Goal: Transaction & Acquisition: Subscribe to service/newsletter

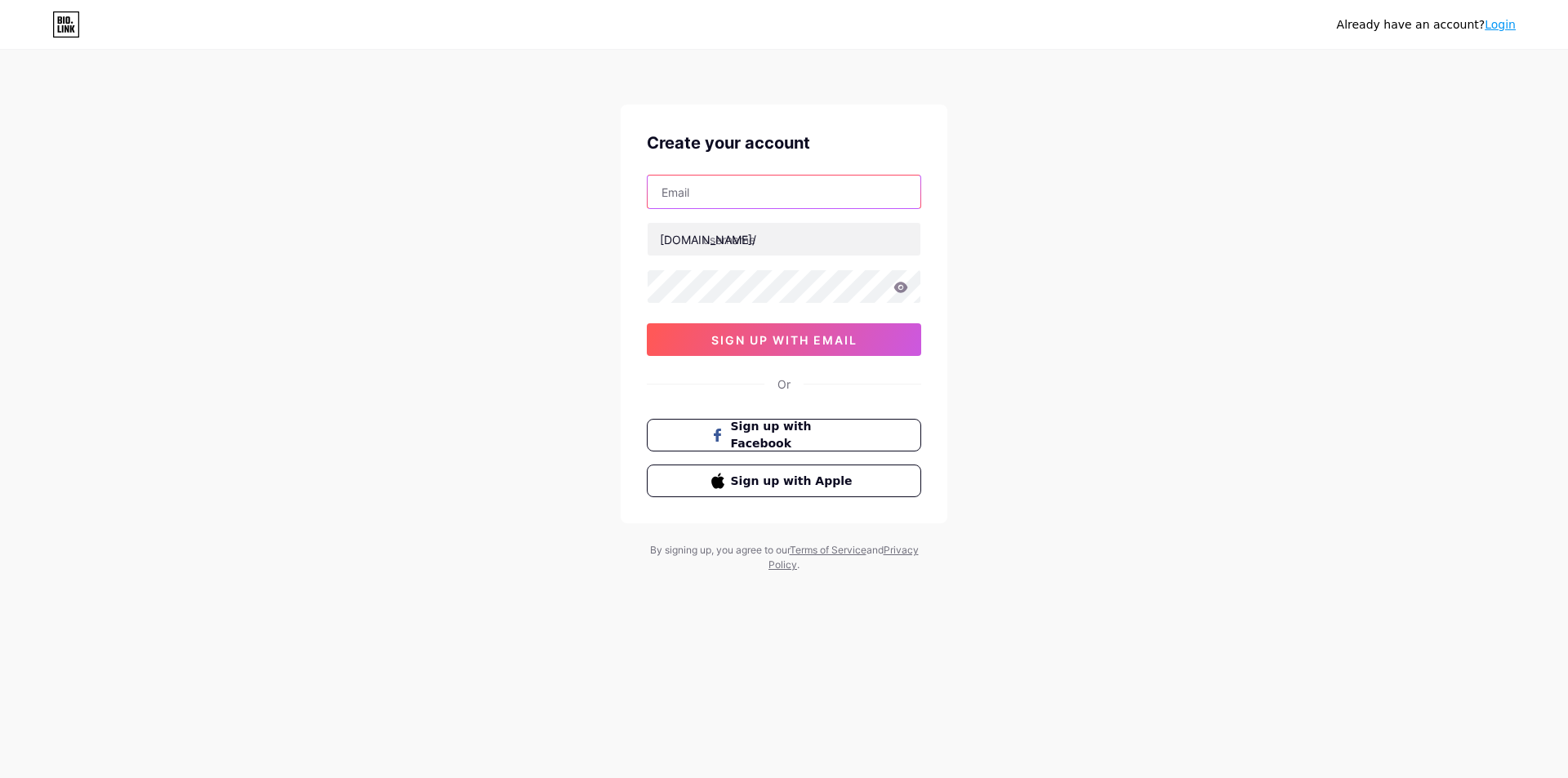
click at [724, 207] on input "text" at bounding box center [784, 191] width 273 height 33
paste input "[EMAIL_ADDRESS][DOMAIN_NAME]"
type input "[EMAIL_ADDRESS][DOMAIN_NAME]"
click at [712, 249] on input "text" at bounding box center [784, 239] width 273 height 33
paste input "yangvc"
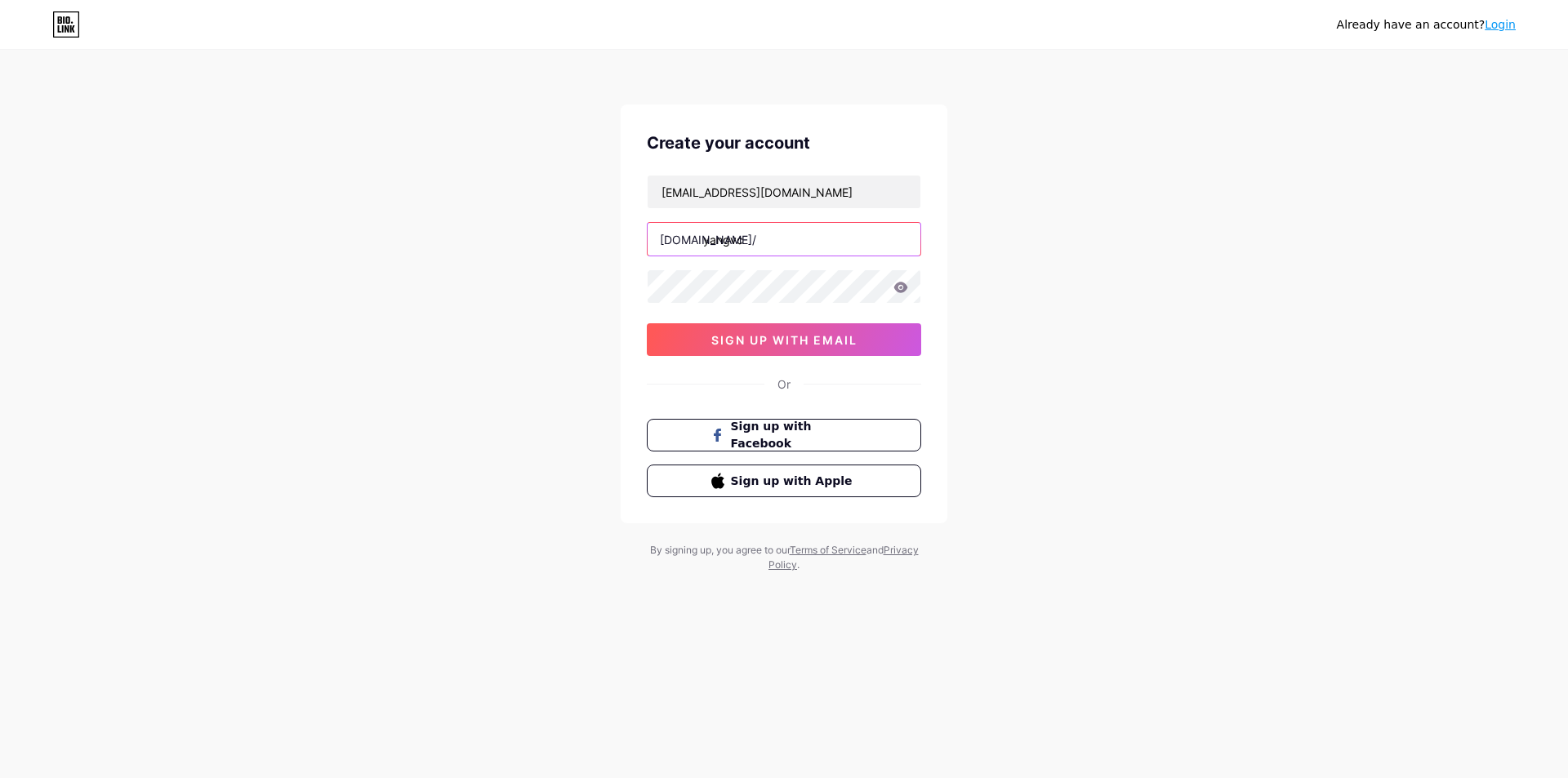
type input "yangvc"
click at [751, 349] on button "sign up with email" at bounding box center [784, 339] width 274 height 33
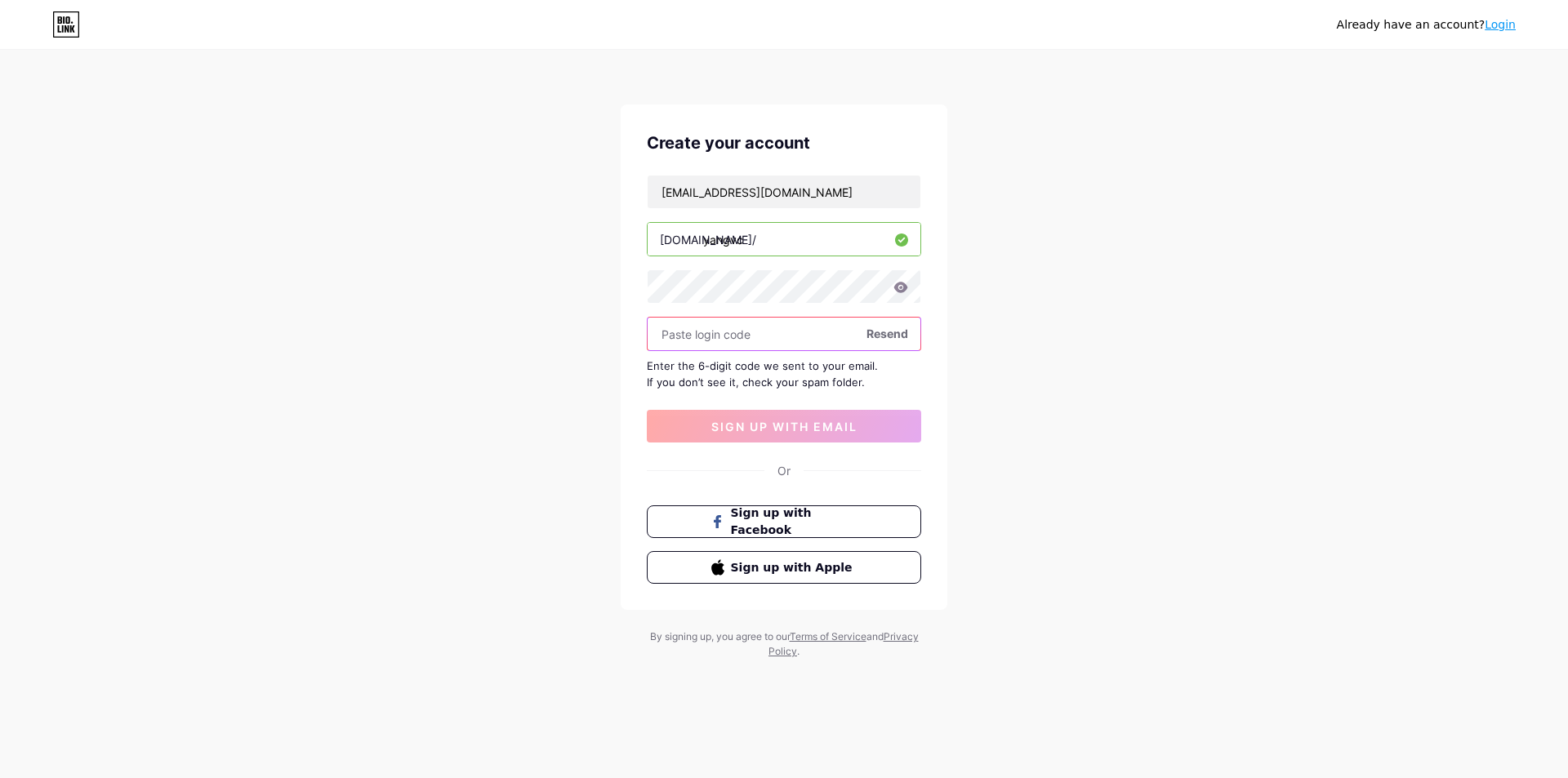
paste input "959063"
type input "959063"
click at [770, 430] on span "sign up with email" at bounding box center [784, 427] width 146 height 14
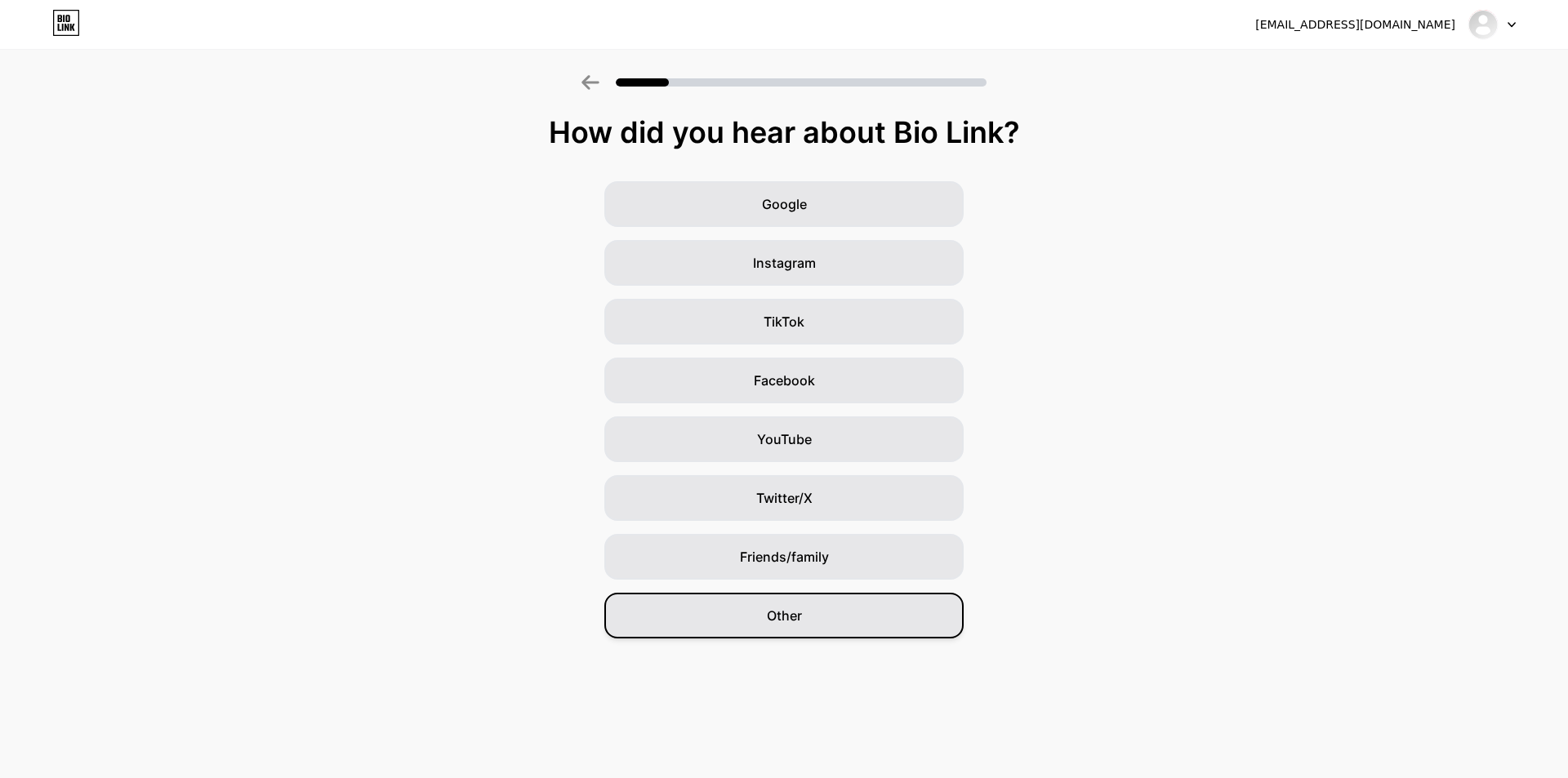
click at [804, 615] on div "Other" at bounding box center [784, 615] width 359 height 45
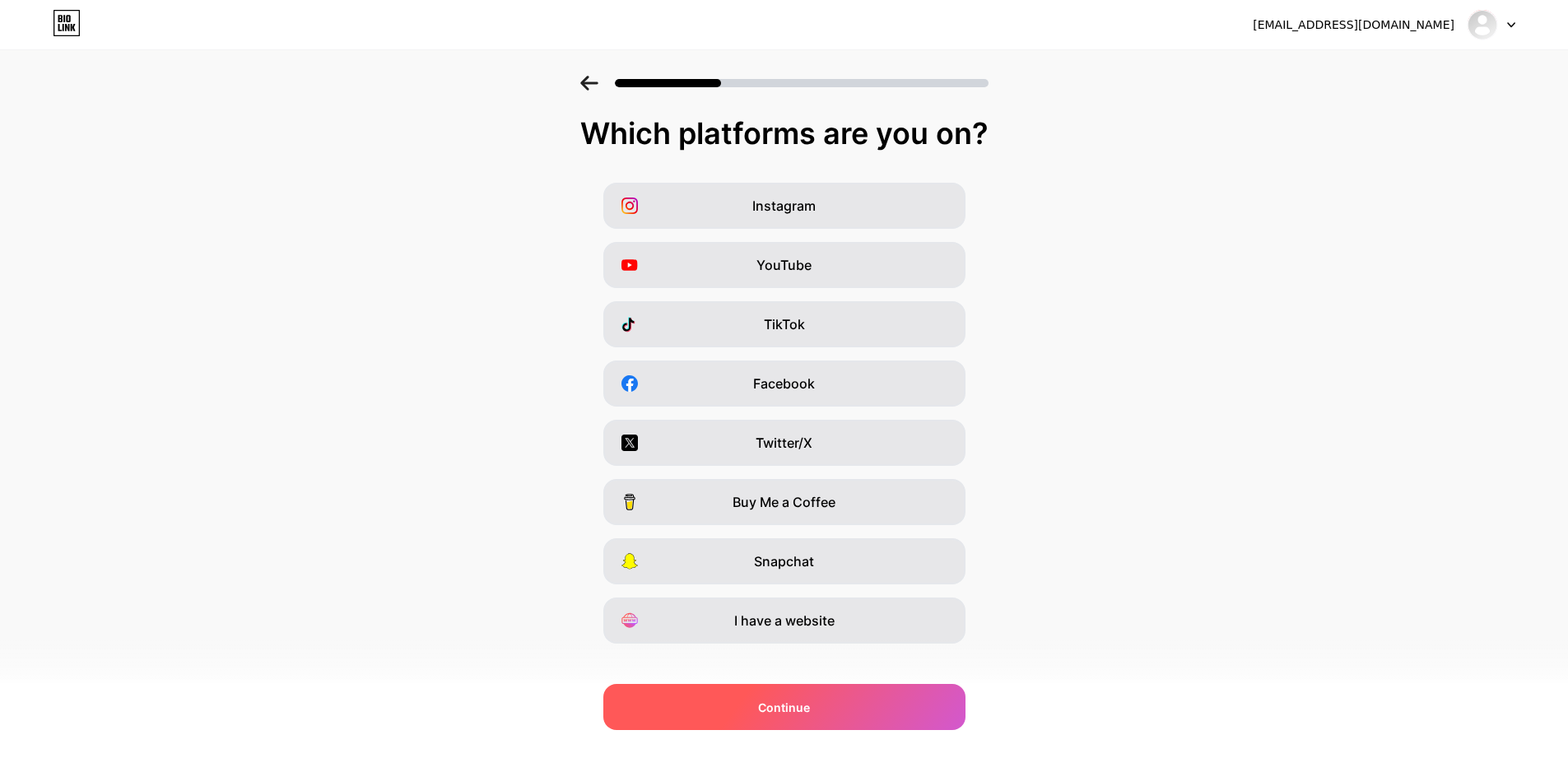
click at [799, 718] on div "Continue" at bounding box center [784, 706] width 362 height 46
click at [797, 714] on span "Continue" at bounding box center [784, 706] width 52 height 17
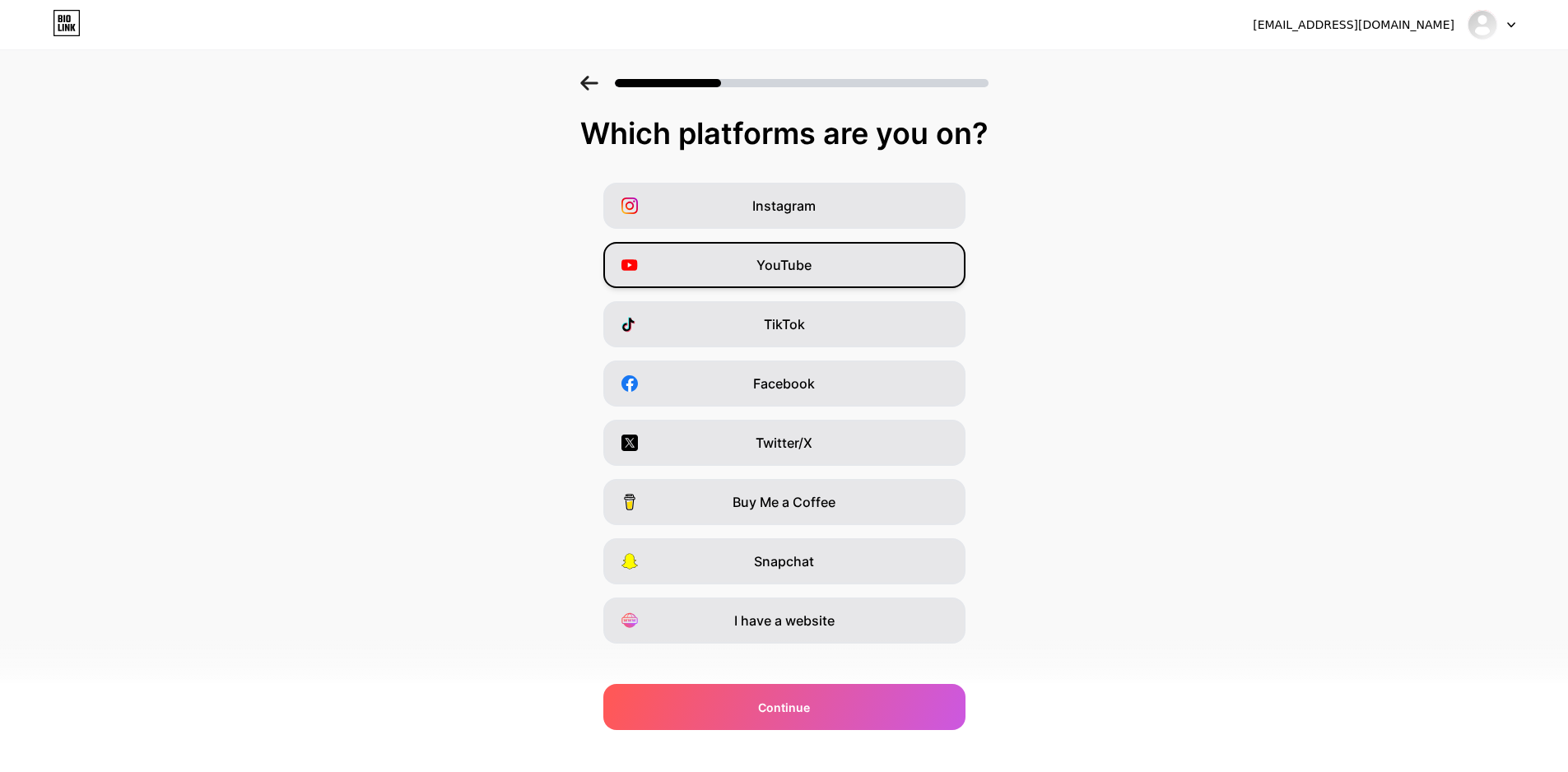
click at [805, 280] on div "YouTube" at bounding box center [784, 264] width 362 height 46
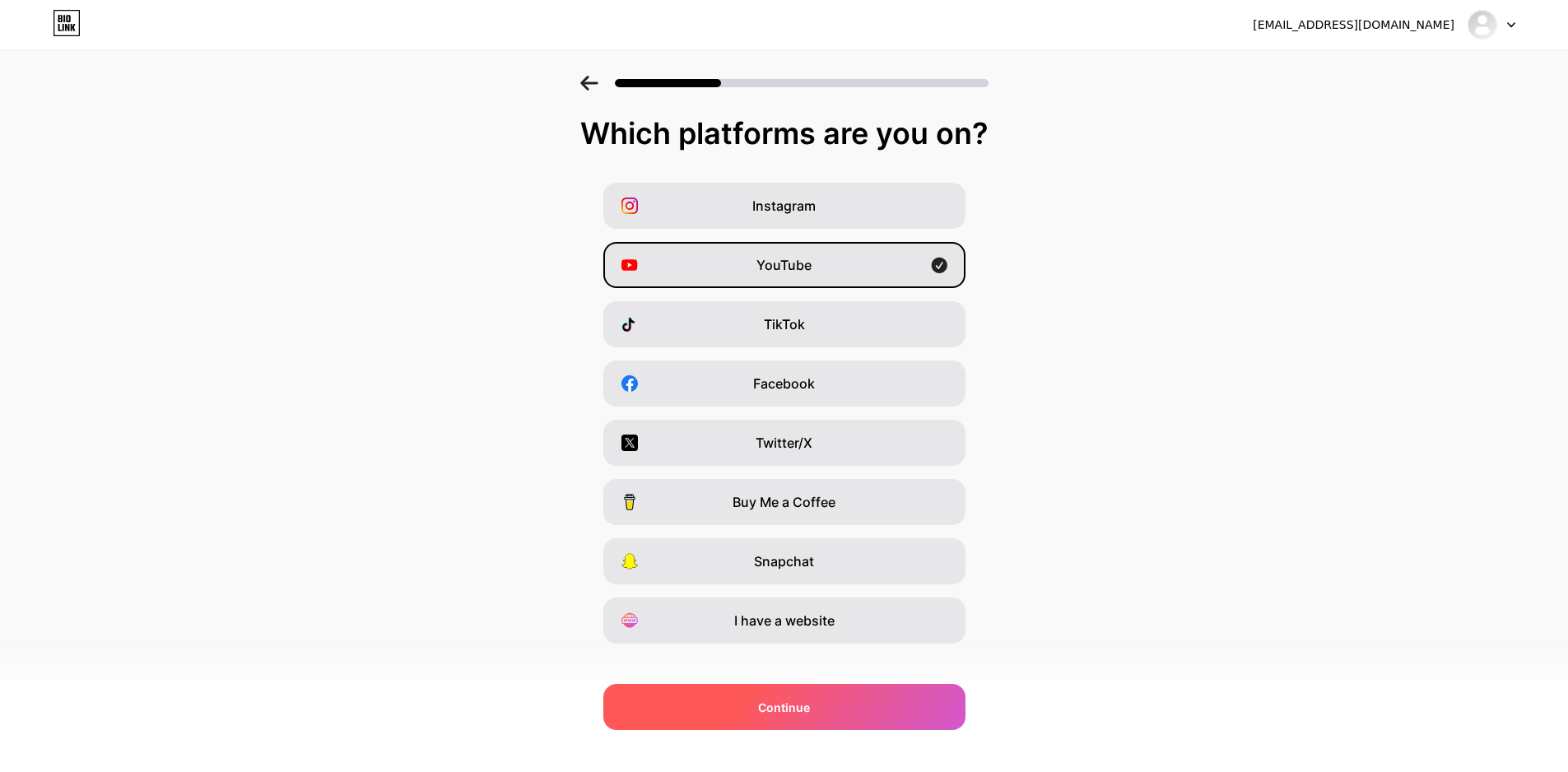
click at [766, 710] on span "Continue" at bounding box center [784, 706] width 52 height 17
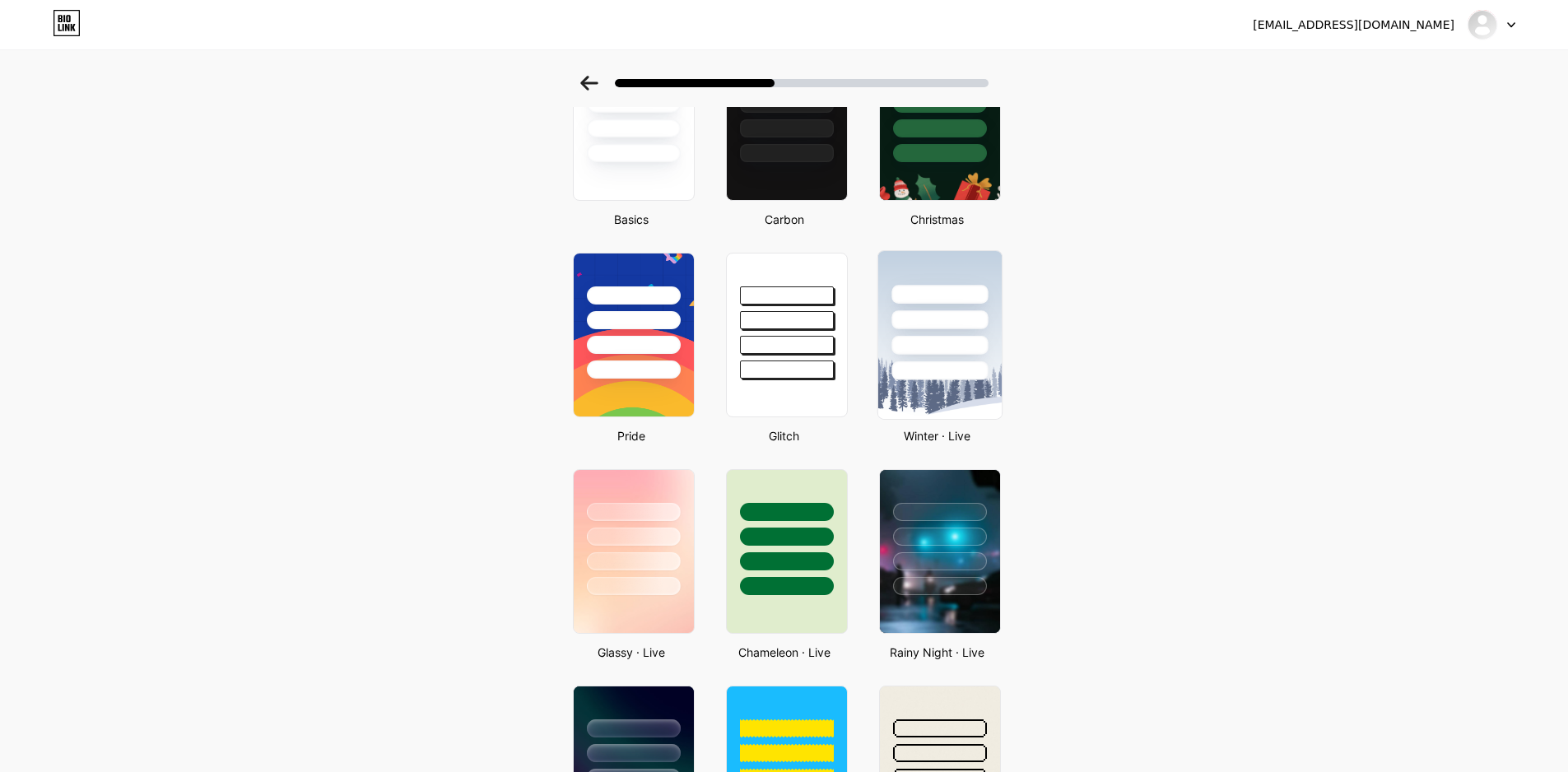
scroll to position [165, 0]
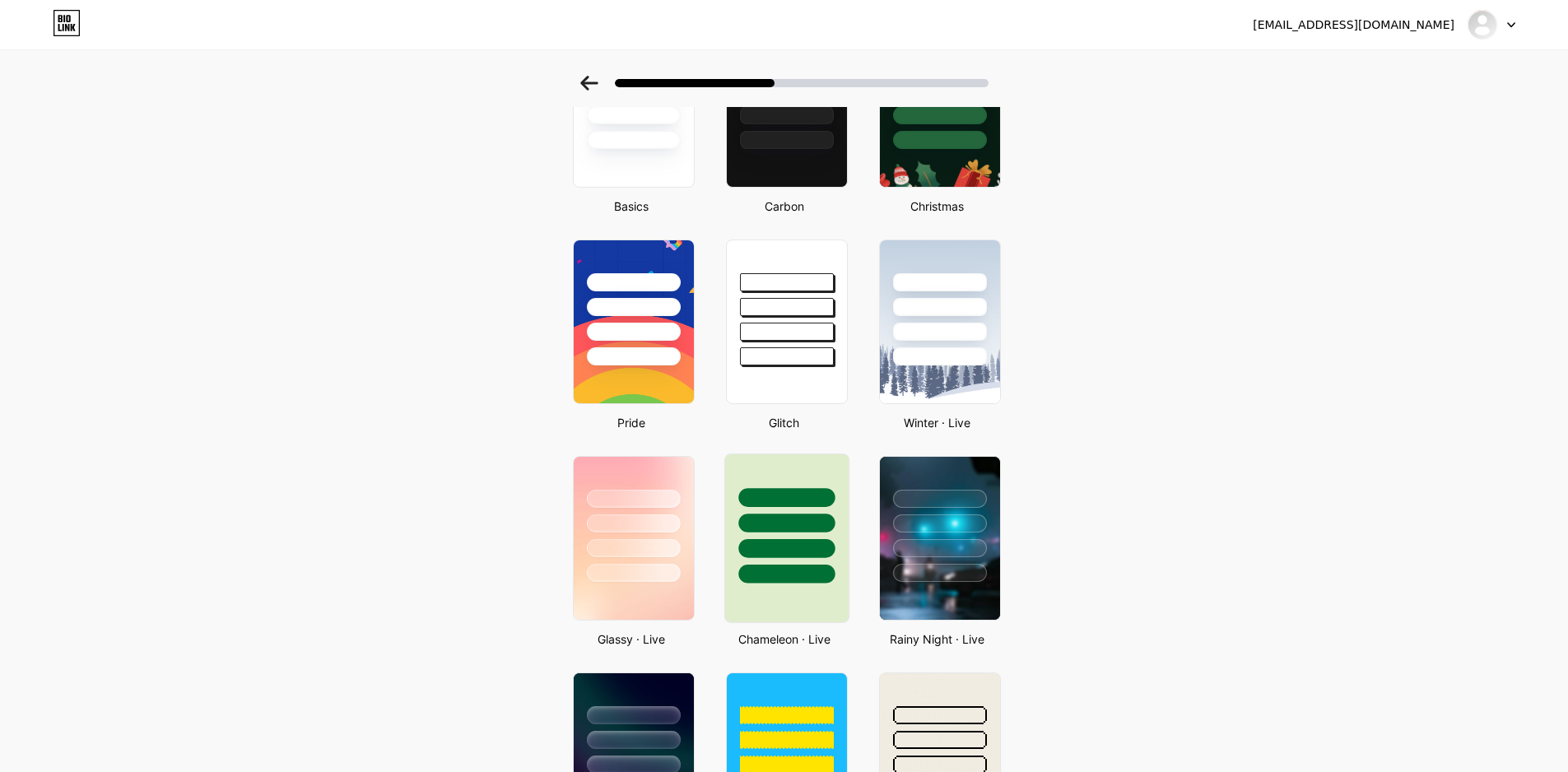
click at [739, 587] on div at bounding box center [786, 538] width 125 height 170
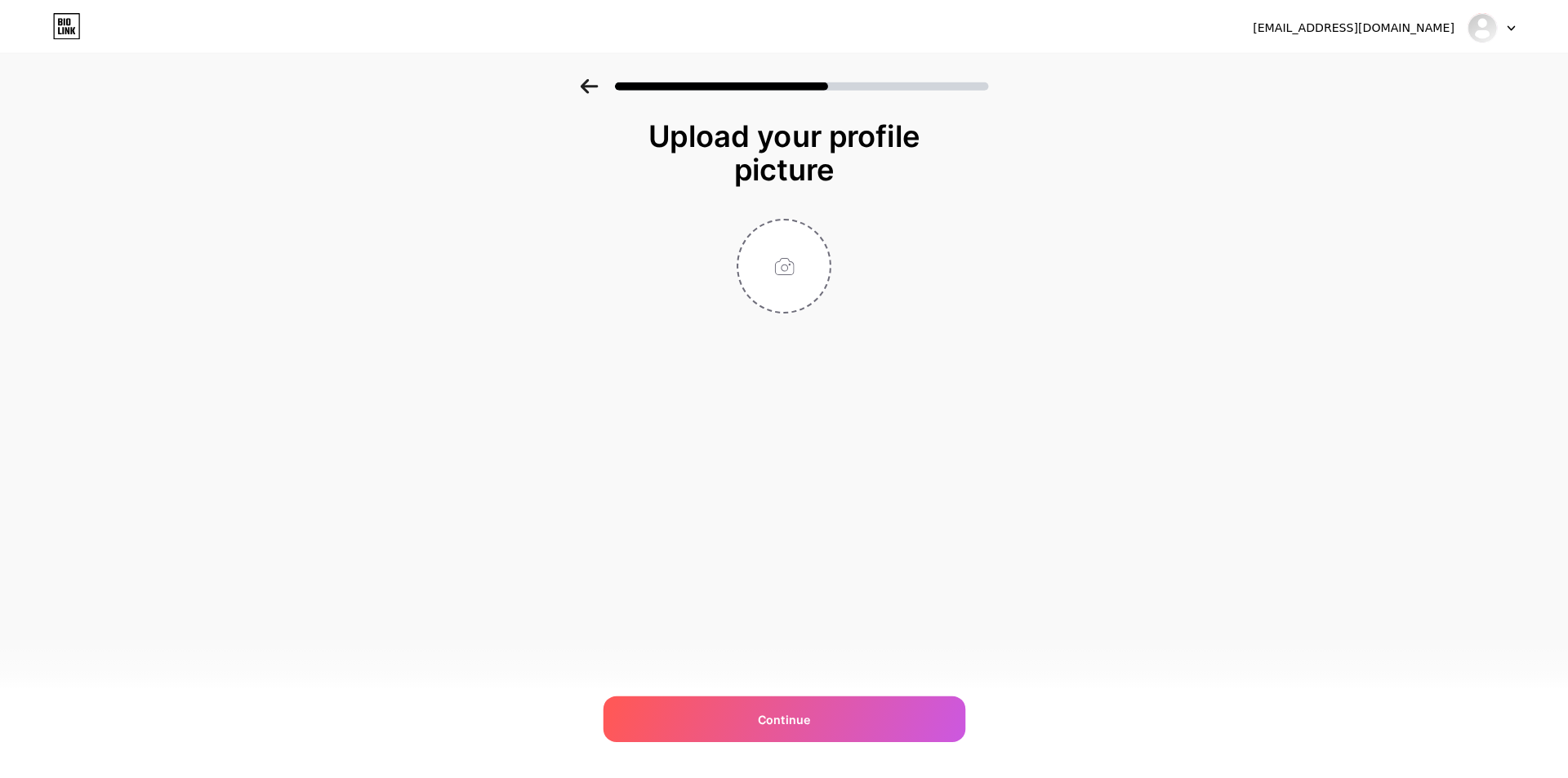
scroll to position [0, 0]
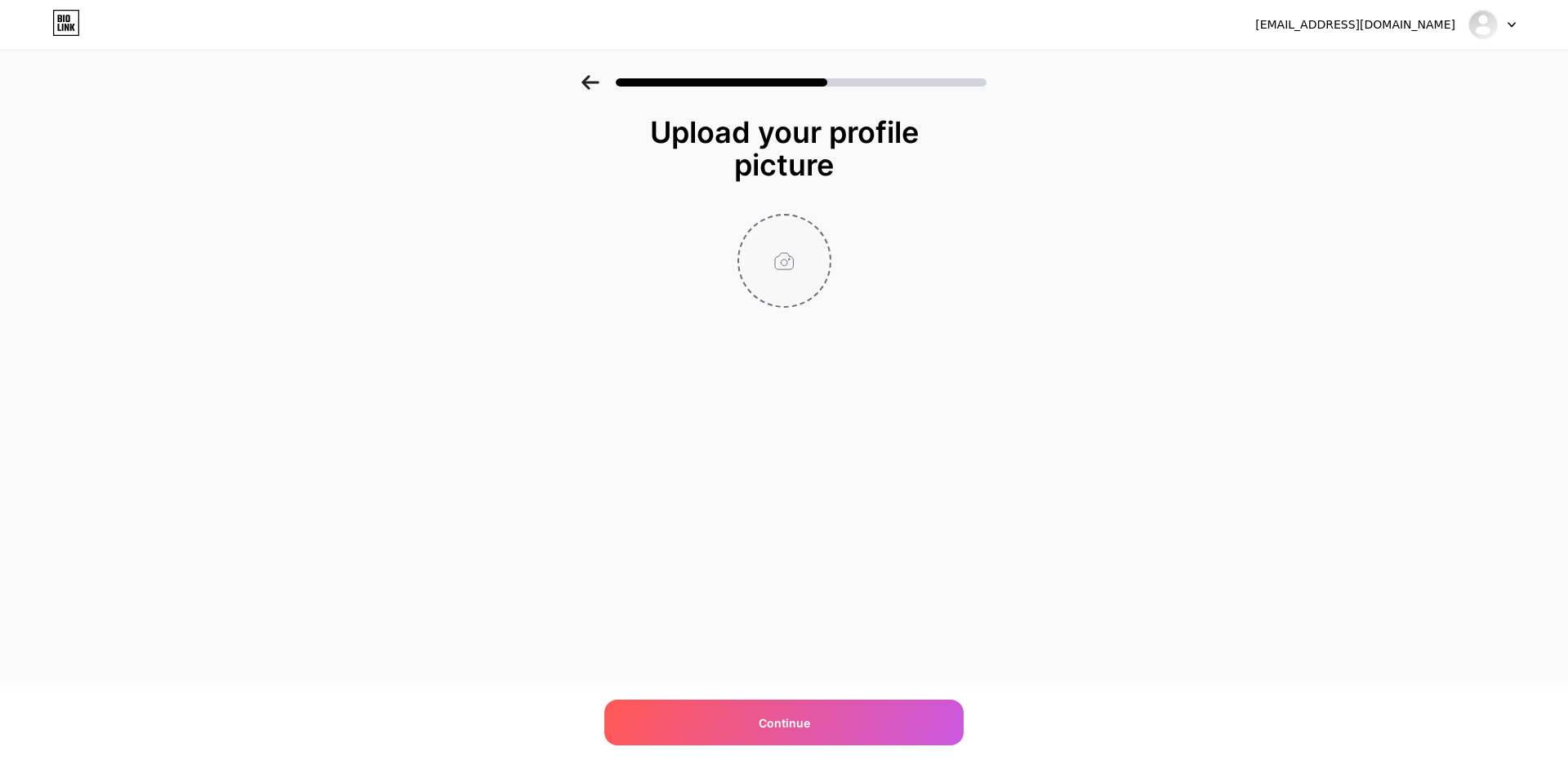
click at [806, 273] on input "file" at bounding box center [784, 261] width 91 height 91
type input "C:\fakepath\avatar.jpg"
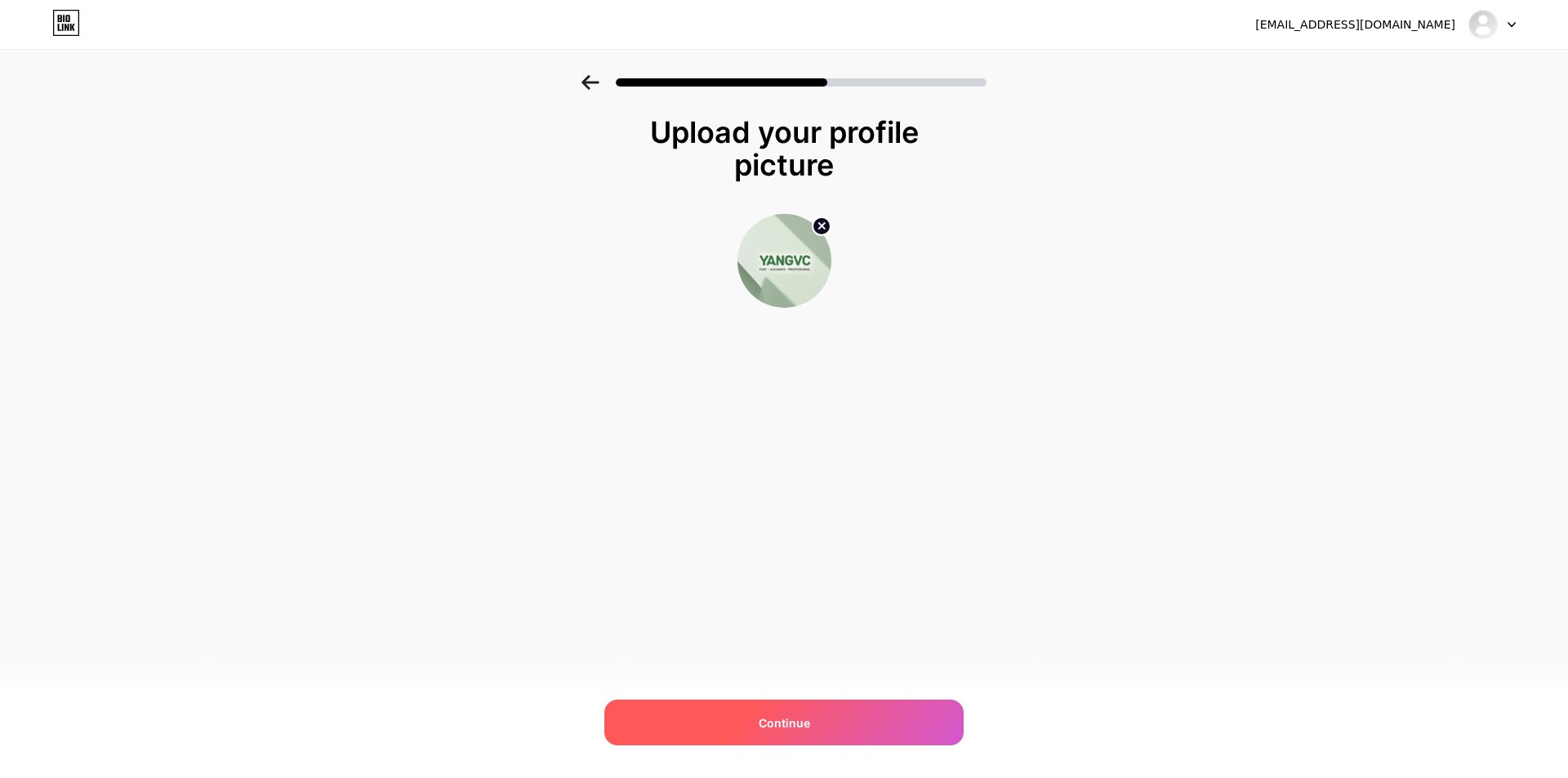
click at [729, 711] on div "Continue" at bounding box center [784, 723] width 359 height 45
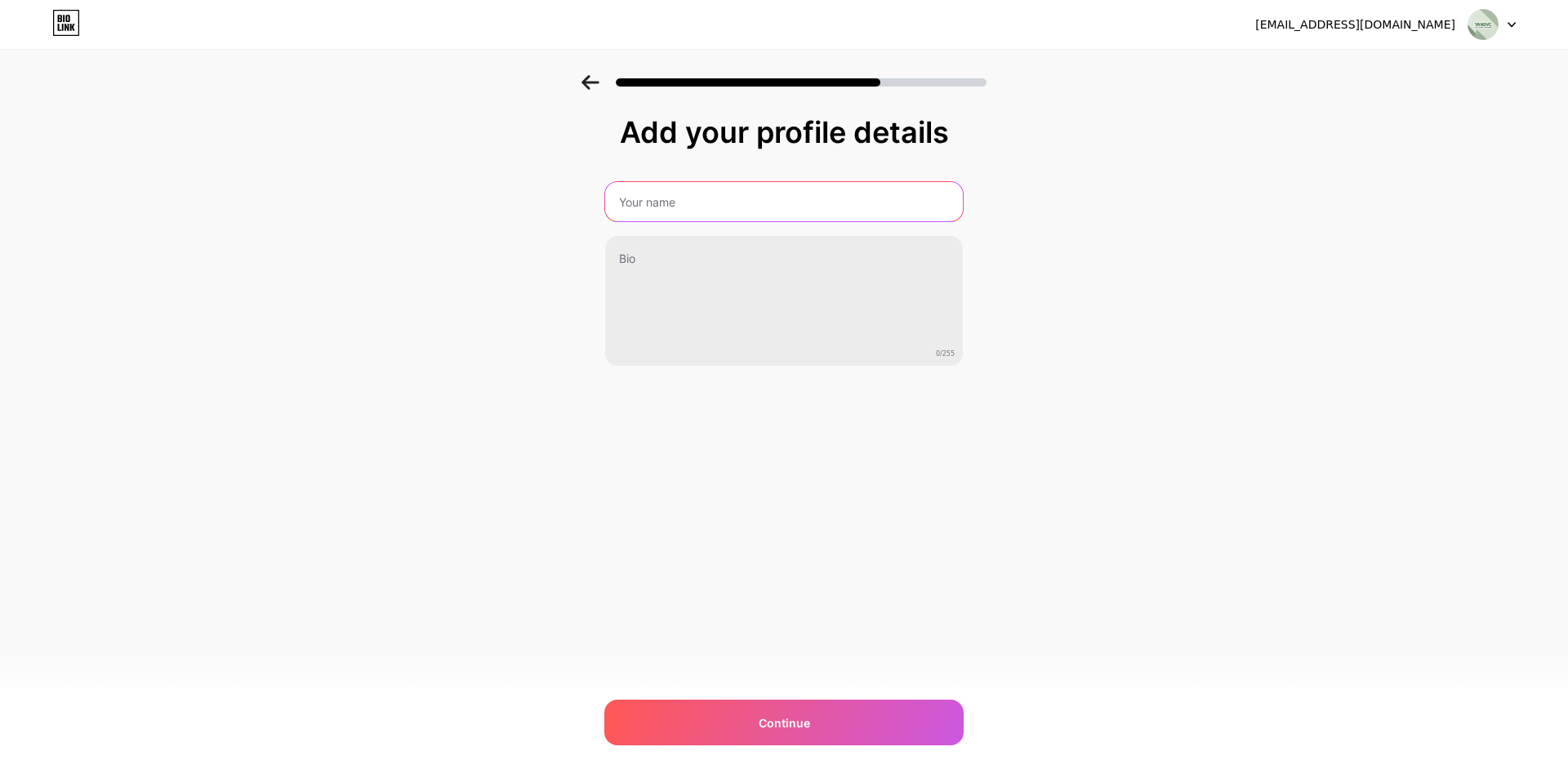
click at [643, 197] on input "text" at bounding box center [784, 202] width 358 height 39
paste input "CÔNG TY TNHH TƯ VẤN DỊCH VỤ YANGVC"
type input "CÔNG TY TNHH TƯ VẤN DỊCH VỤ YANGVC"
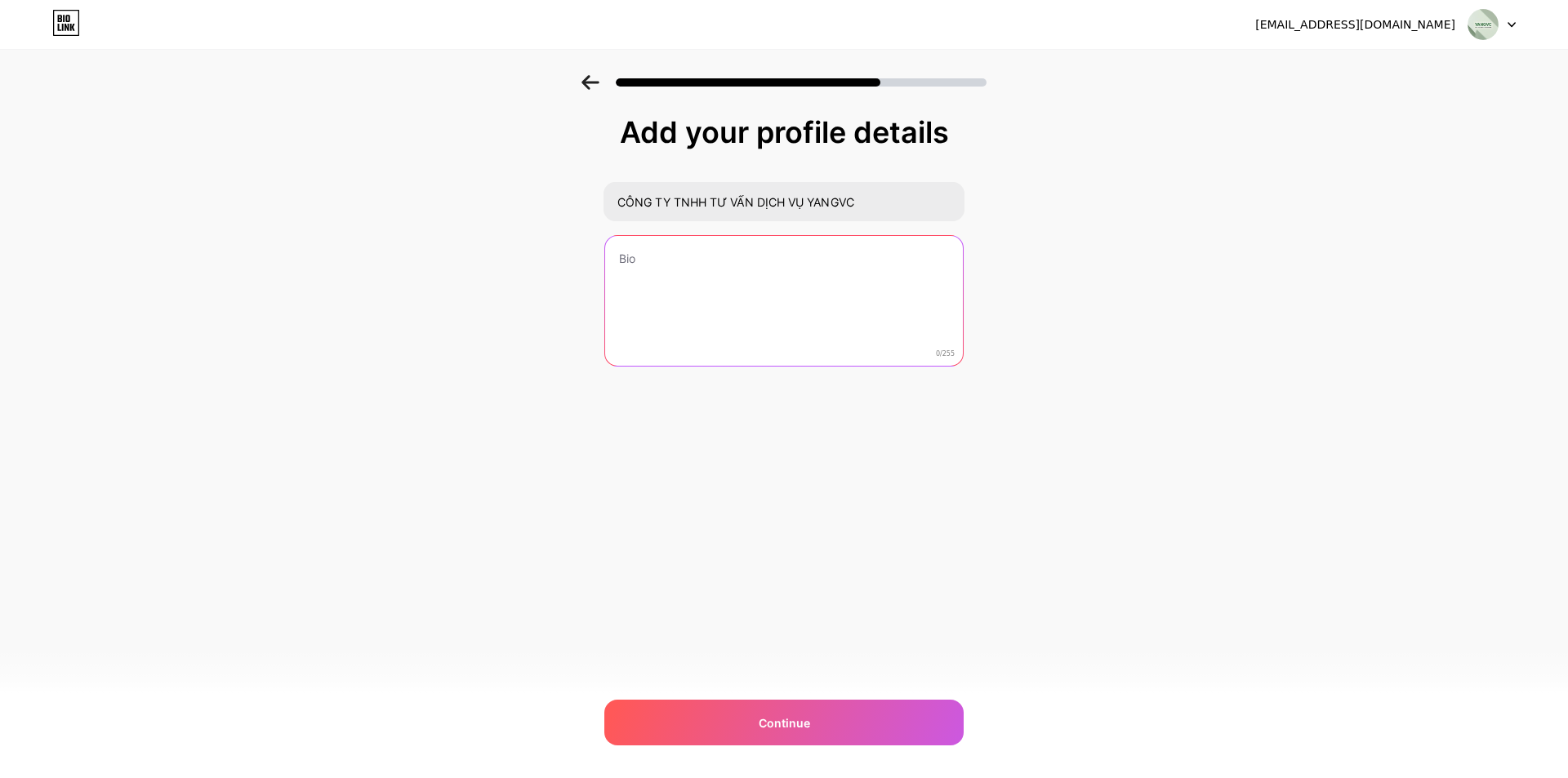
click at [653, 283] on textarea at bounding box center [784, 301] width 358 height 131
paste textarea "Công ty TNHH Tư vấn Dịch vụ YANGVC mang đến dịch vụ tư vấn, chuẩn bị hồ sơ và […"
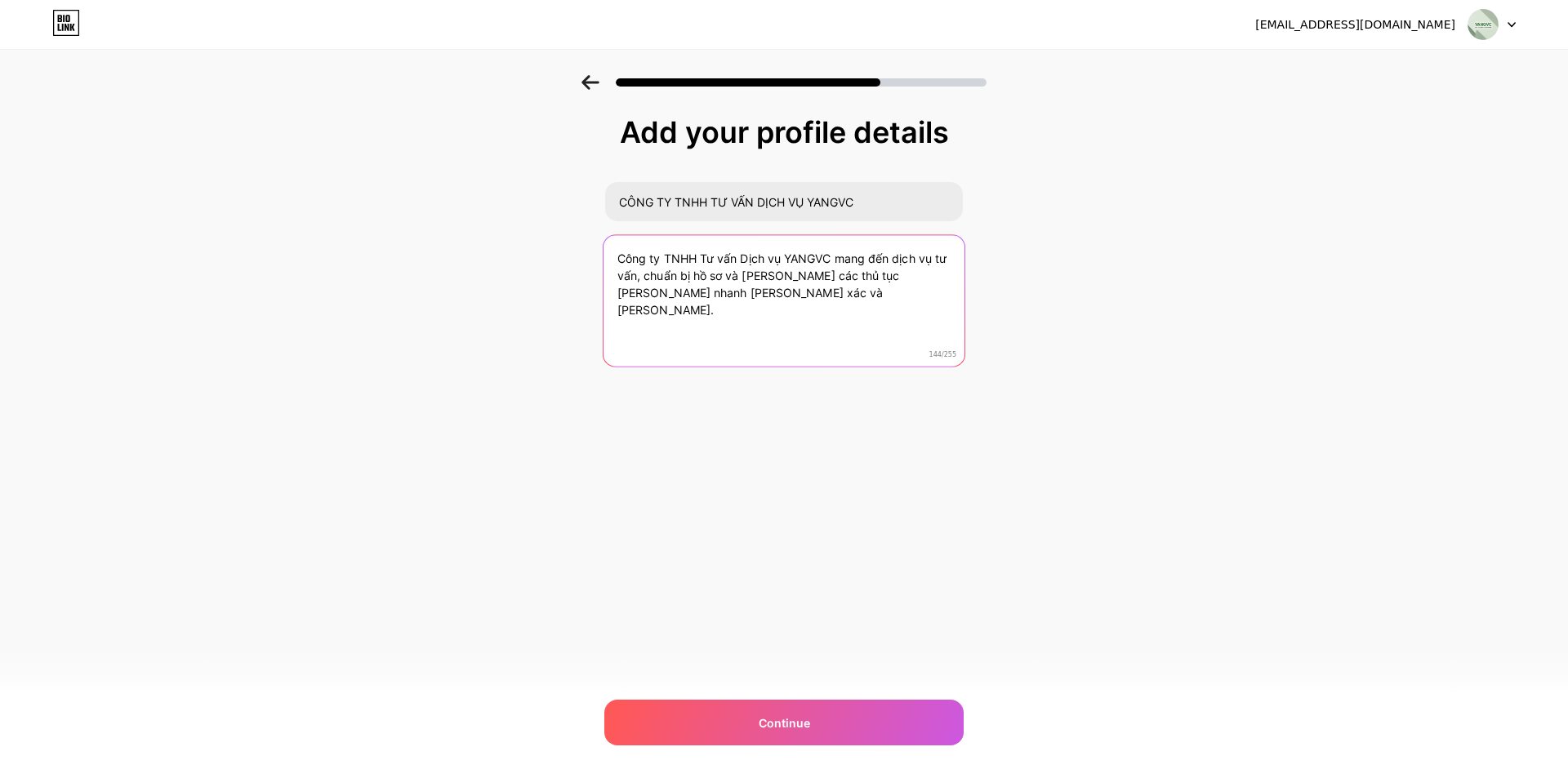
click at [623, 259] on textarea "Công ty TNHH Tư vấn Dịch vụ YANGVC mang đến dịch vụ tư vấn, chuẩn bị hồ sơ và […" at bounding box center [784, 302] width 361 height 133
click at [616, 262] on textarea "Công ty TNHH Tư vấn Dịch vụ YANGVC mang đến dịch vụ tư vấn, chuẩn bị hồ sơ và […" at bounding box center [784, 302] width 361 height 133
paste textarea "Bạn đang đau đầu vì thủ tục công bố mỹ [PERSON_NAME] xin giấy phép thiết bị y t…"
drag, startPoint x: 786, startPoint y: 277, endPoint x: 638, endPoint y: 295, distance: 149.1
click at [638, 295] on textarea "Bạn đang đau đầu vì thủ tục công bố mỹ [PERSON_NAME] xin giấy phép thiết bị y t…" at bounding box center [784, 302] width 361 height 133
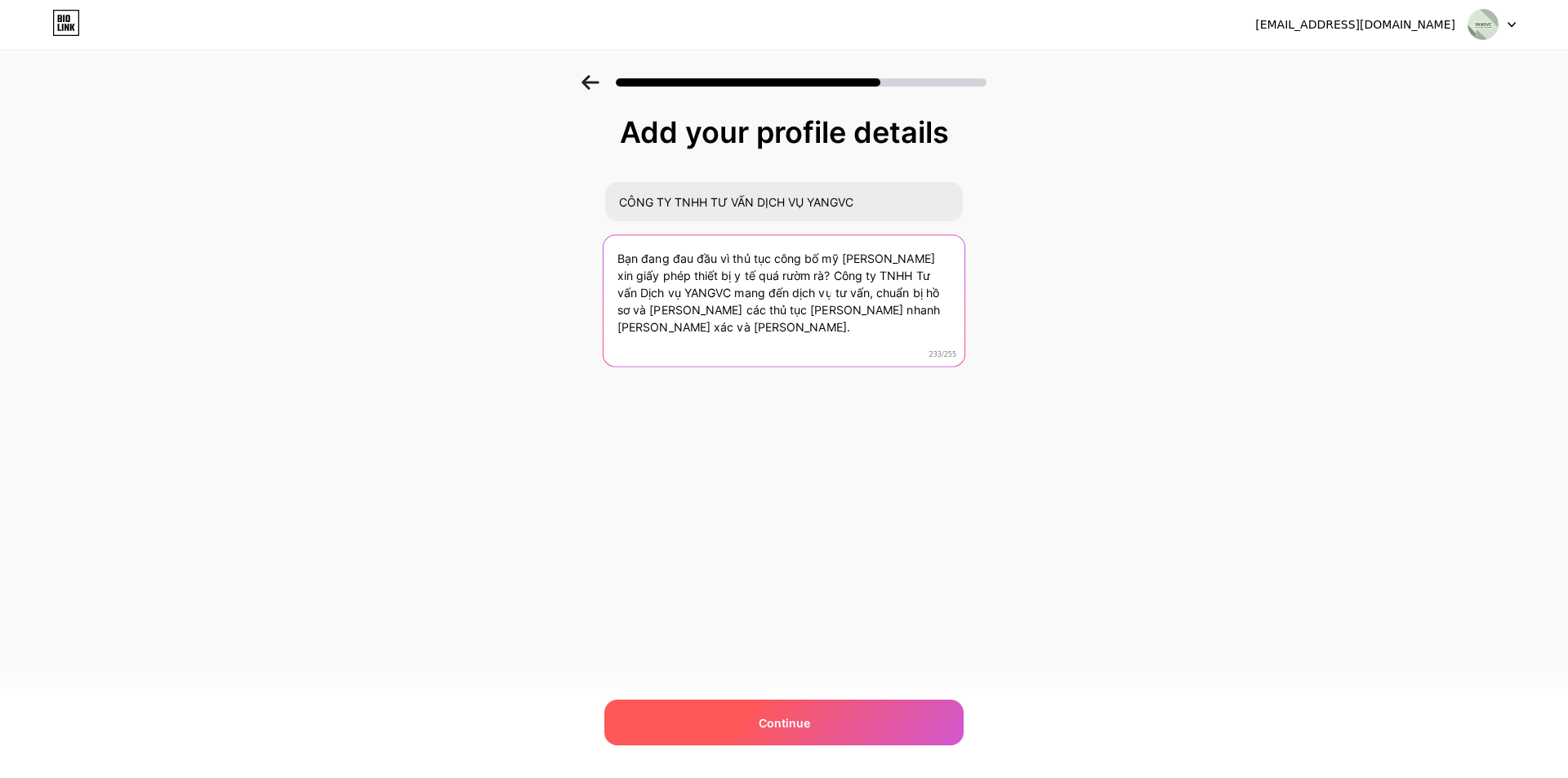
type textarea "Bạn đang đau đầu vì thủ tục công bố mỹ [PERSON_NAME] xin giấy phép thiết bị y t…"
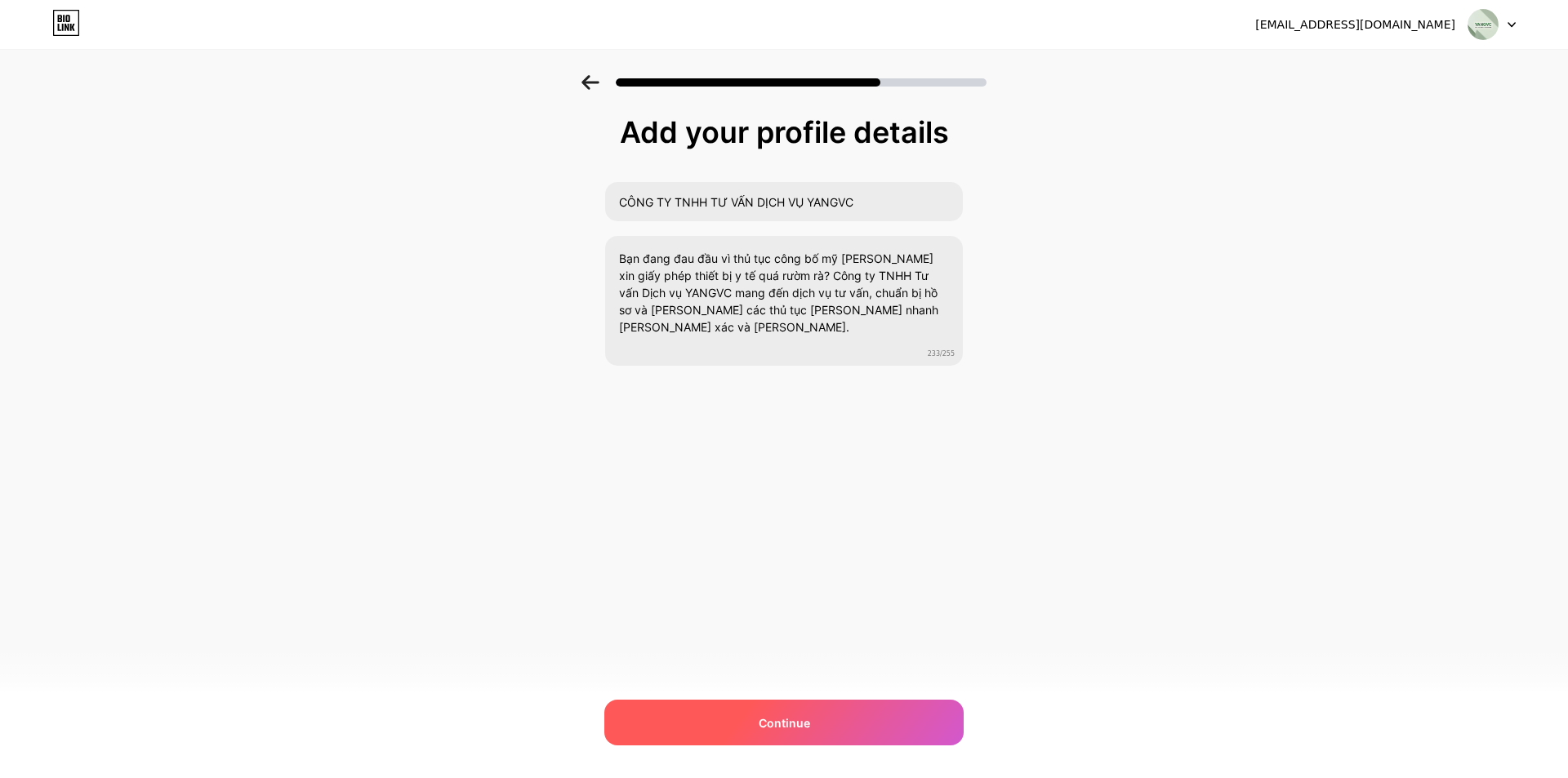
click at [721, 737] on div "Continue" at bounding box center [784, 723] width 359 height 45
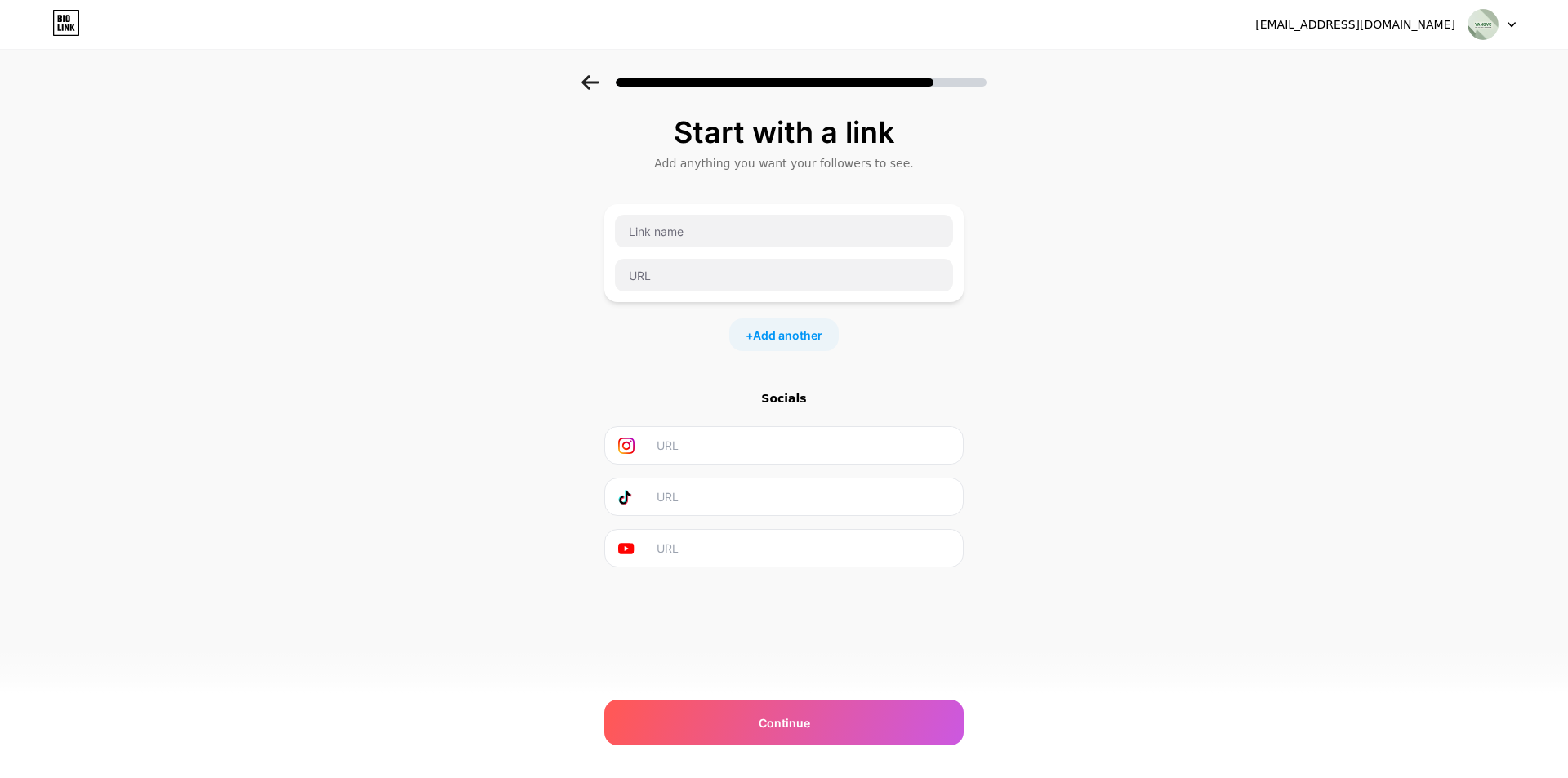
click at [677, 540] on input "text" at bounding box center [805, 547] width 297 height 36
paste input "[URL][DOMAIN_NAME]"
type input "[URL][DOMAIN_NAME]"
click at [656, 229] on input "text" at bounding box center [784, 231] width 338 height 33
paste input "[URL][DOMAIN_NAME]"
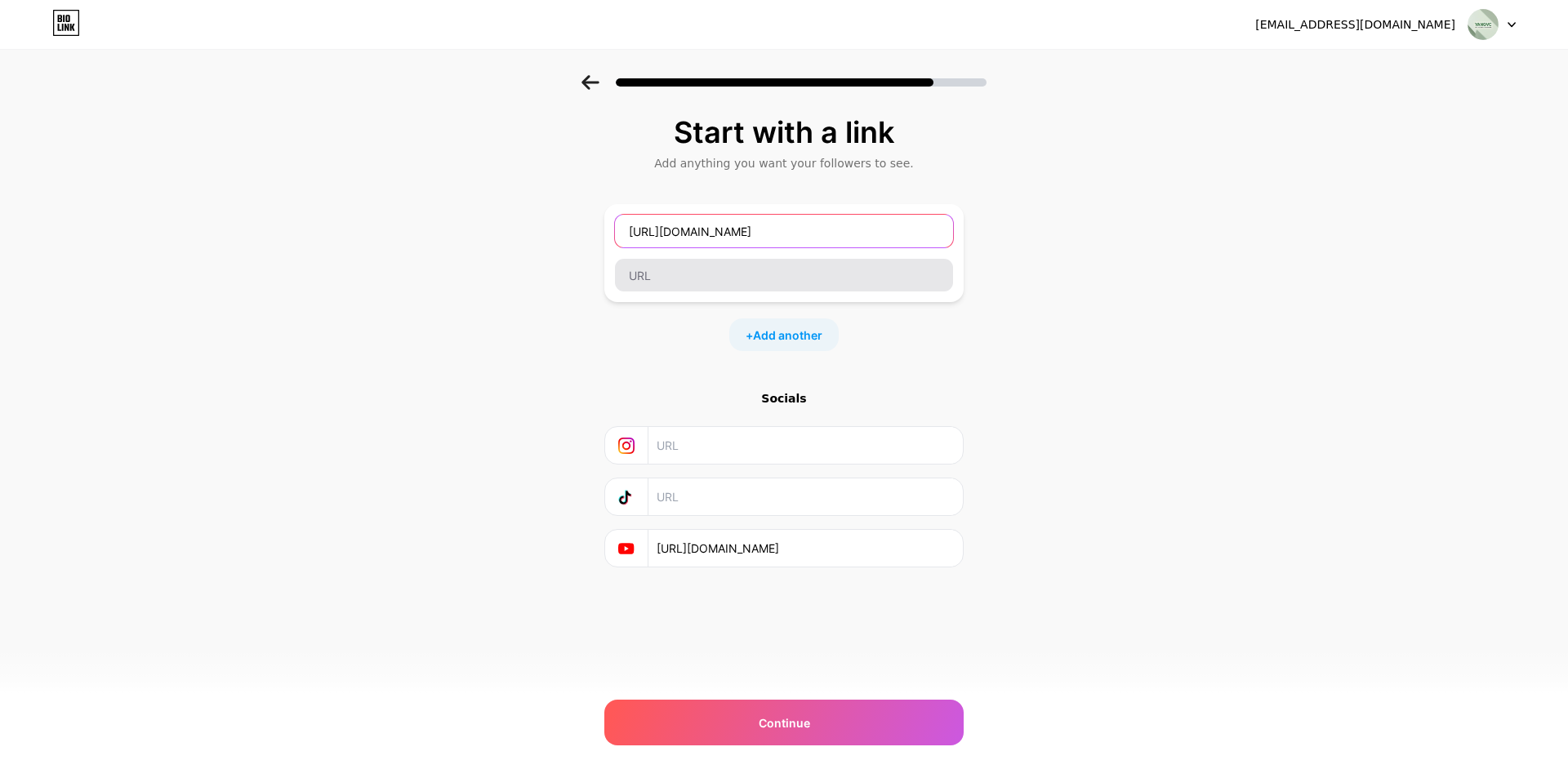
type input "[URL][DOMAIN_NAME]"
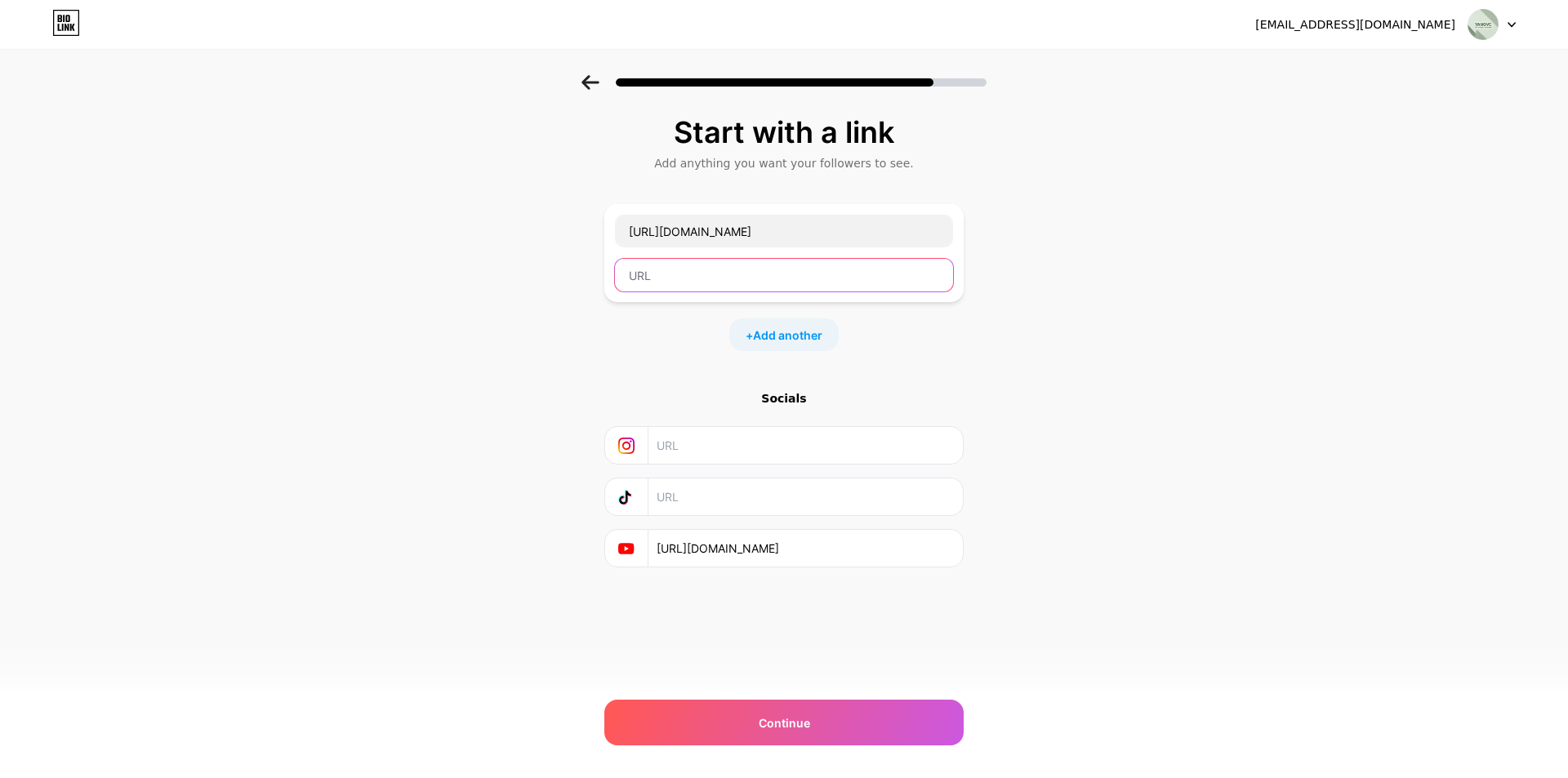
click at [663, 278] on input "text" at bounding box center [784, 275] width 338 height 33
paste input "[URL][DOMAIN_NAME]"
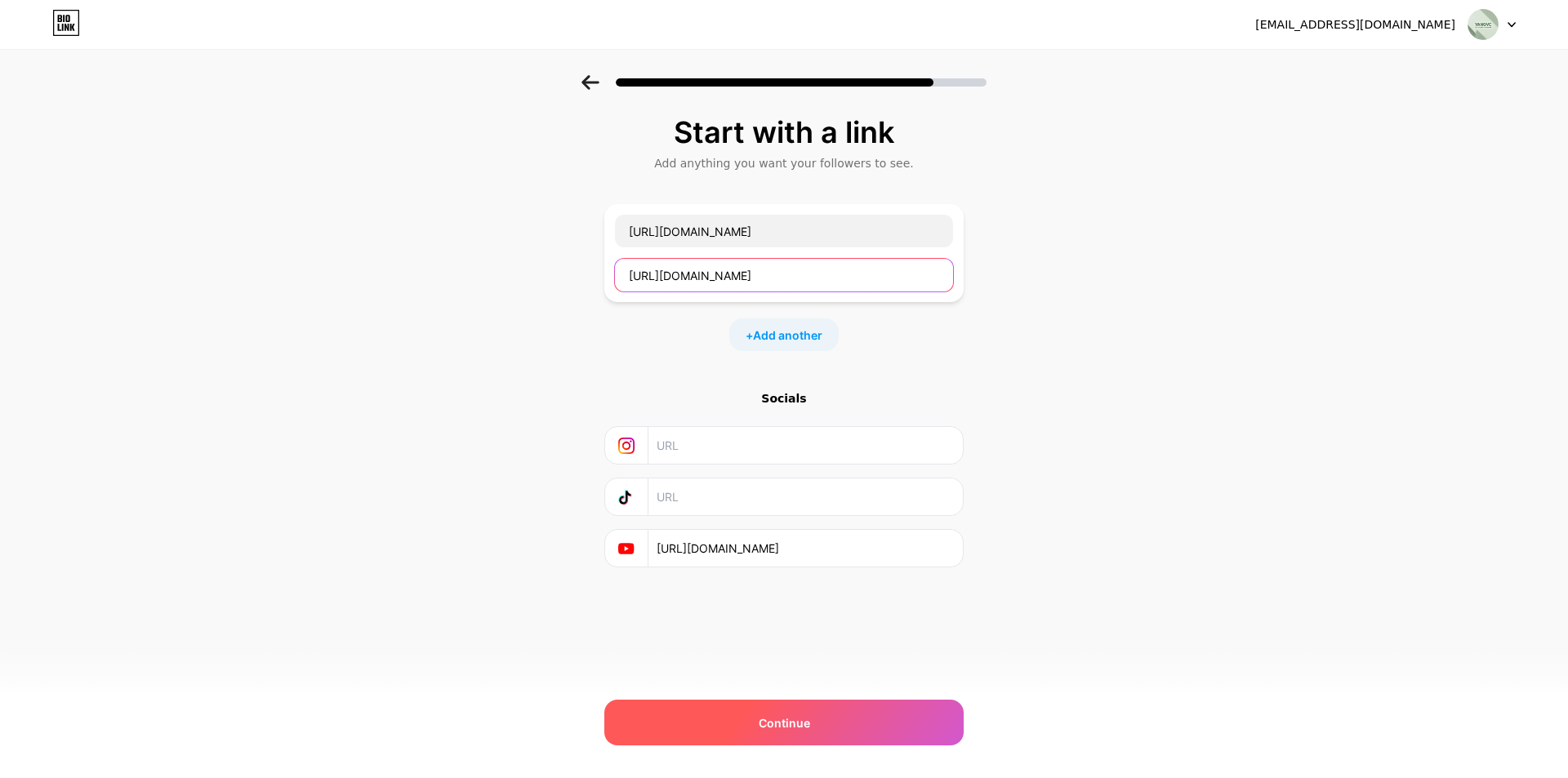
type input "[URL][DOMAIN_NAME]"
click at [763, 720] on span "Continue" at bounding box center [784, 723] width 51 height 17
click at [757, 724] on div "Continue" at bounding box center [784, 723] width 359 height 45
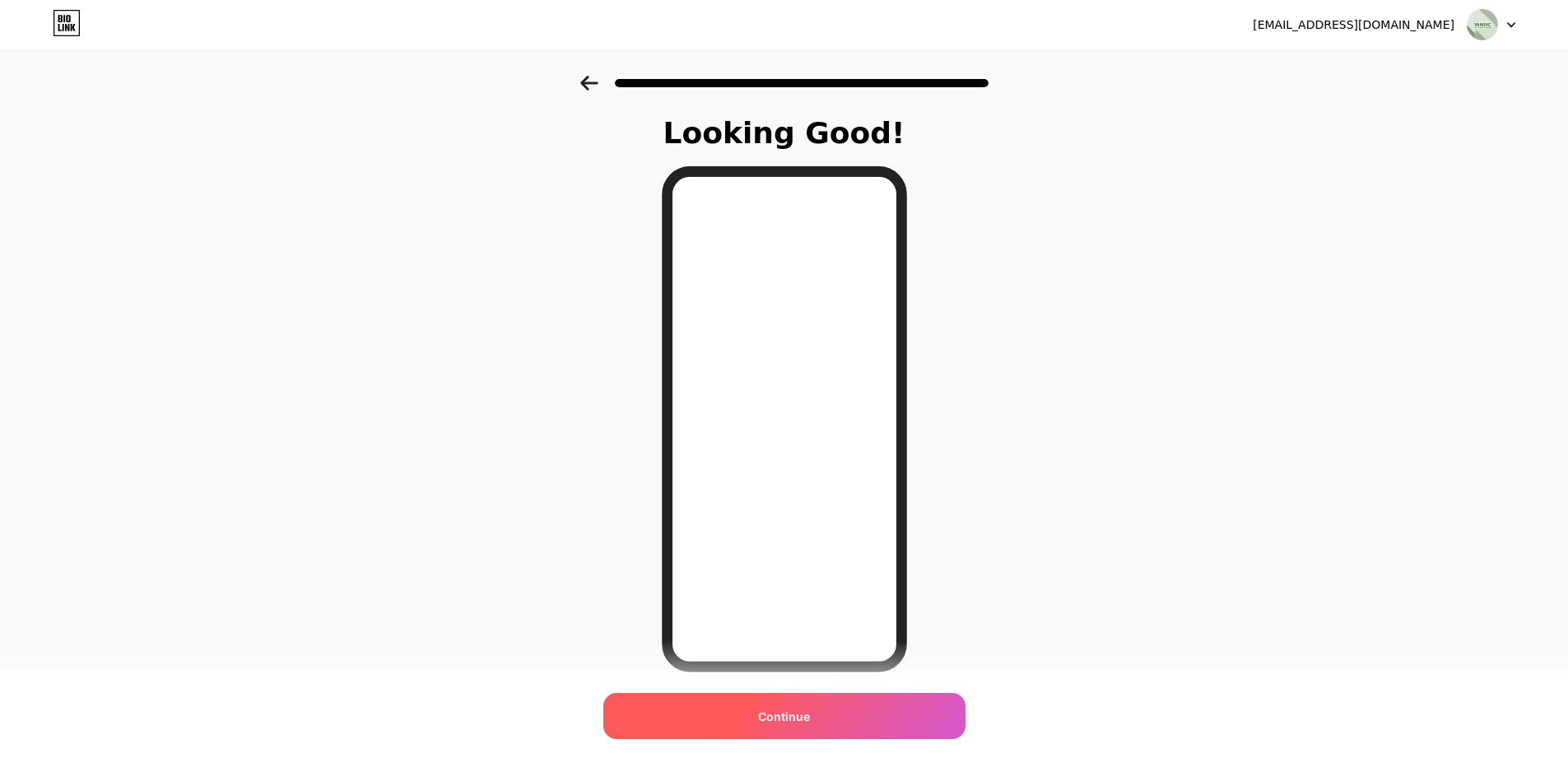
click at [810, 720] on span "Continue" at bounding box center [784, 715] width 52 height 17
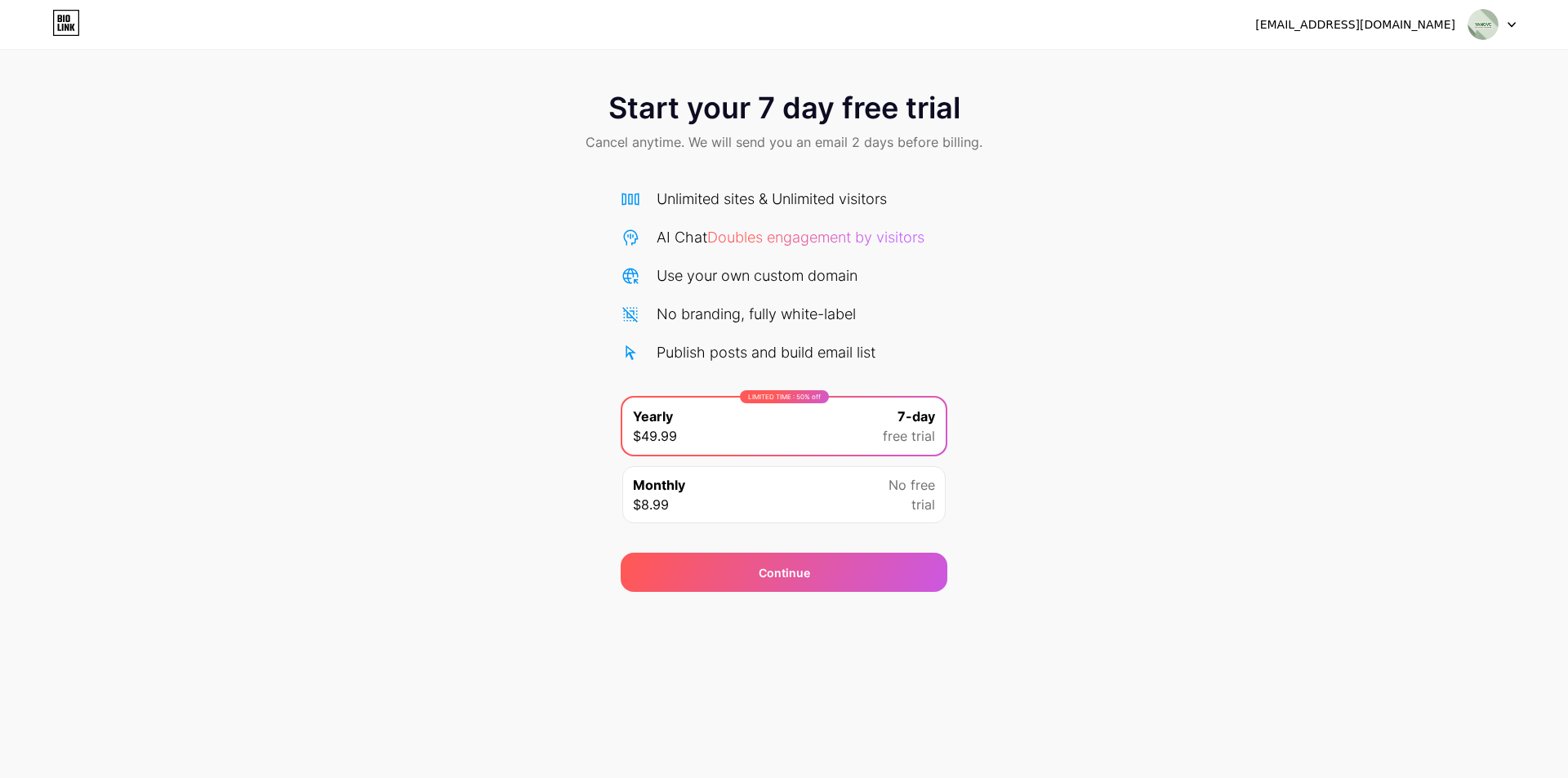
click at [1475, 31] on img at bounding box center [1482, 24] width 31 height 31
click at [62, 21] on icon at bounding box center [66, 23] width 28 height 27
click at [802, 498] on div "Monthly $8.99 No free trial" at bounding box center [784, 495] width 323 height 57
click at [843, 435] on div "LIMITED TIME : 50% off Yearly $49.99 7-day free trial" at bounding box center [784, 426] width 323 height 57
click at [805, 582] on div "Continue" at bounding box center [783, 573] width 326 height 39
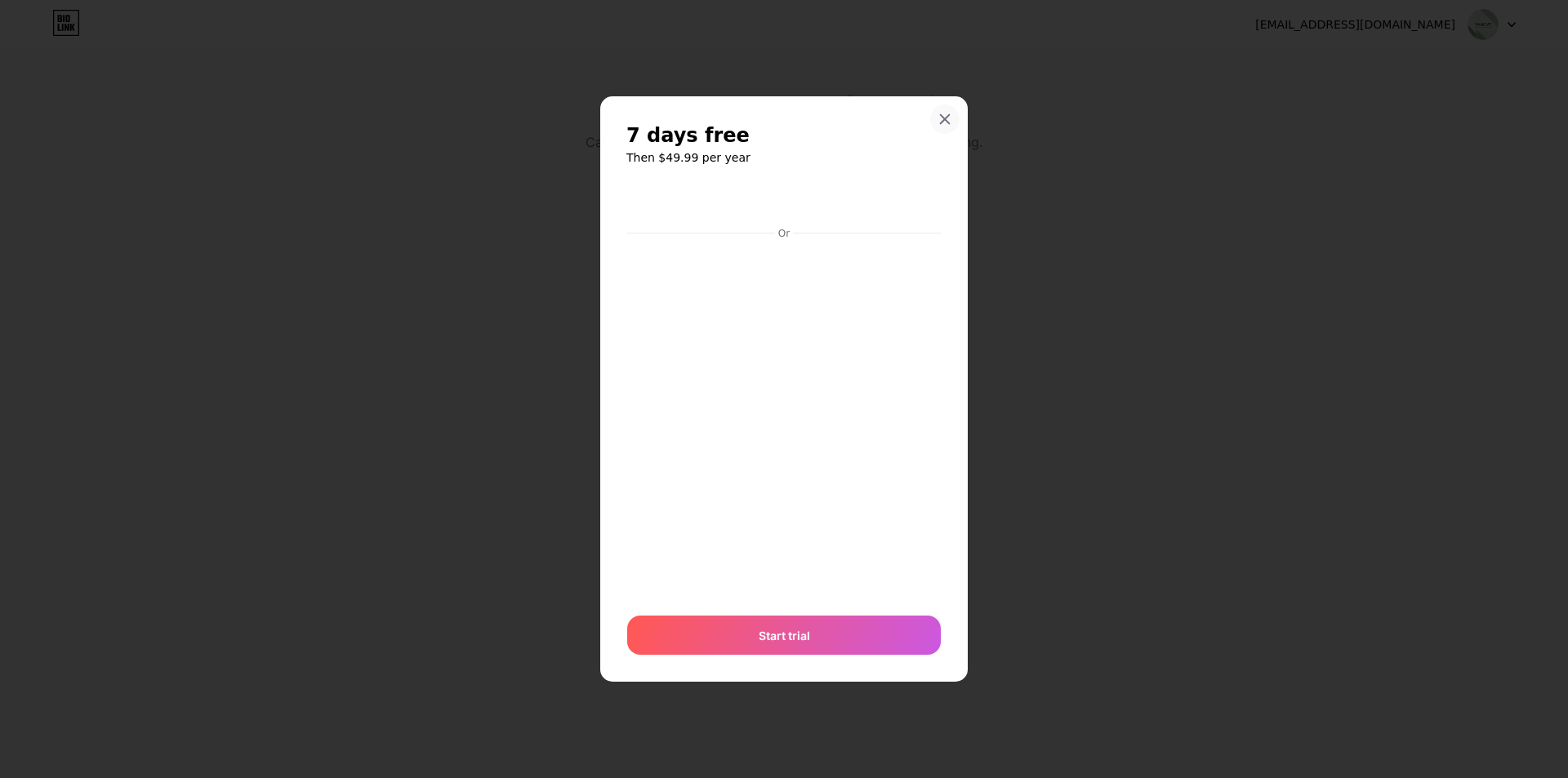
click at [942, 119] on icon at bounding box center [945, 118] width 13 height 13
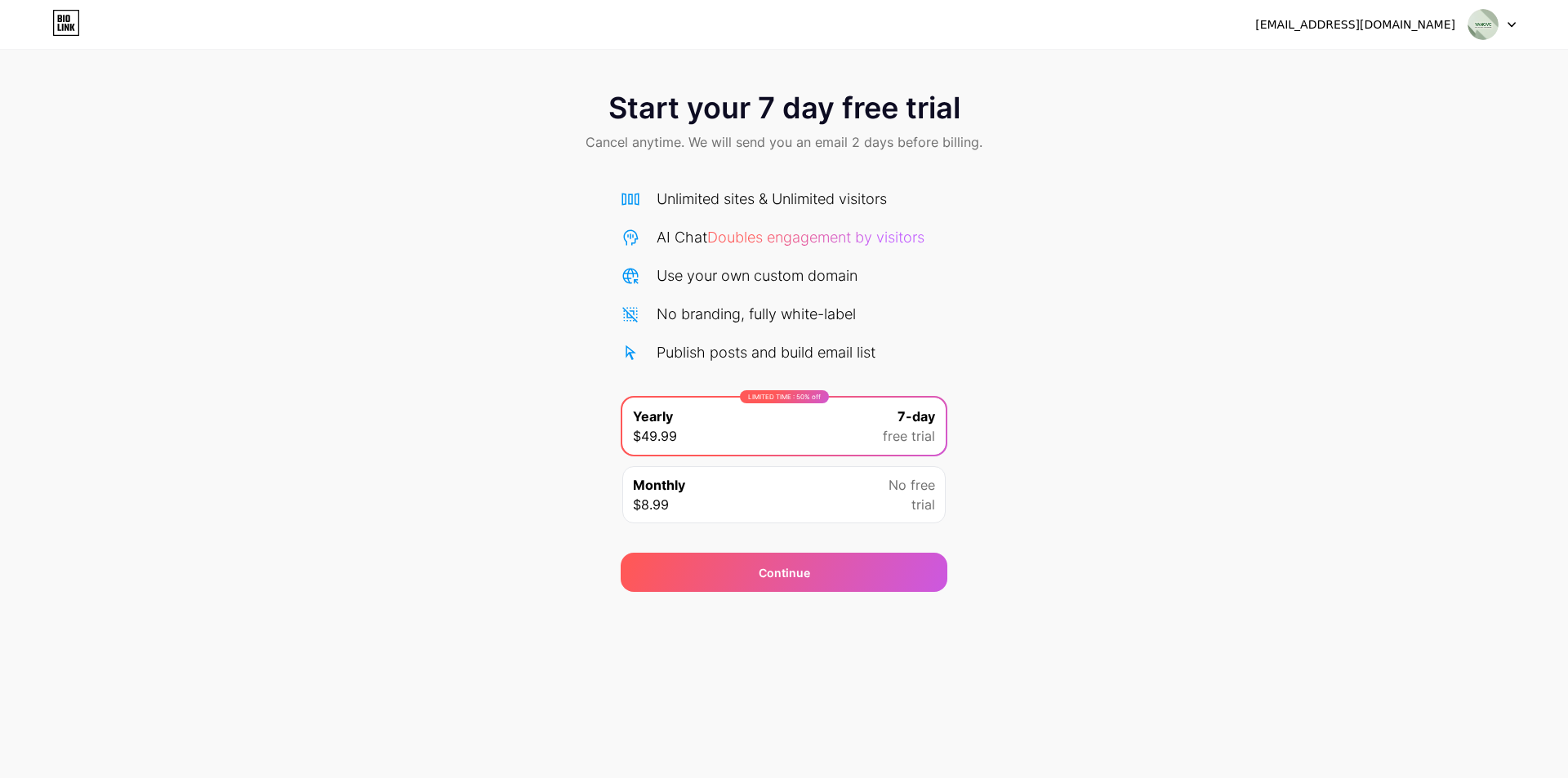
click at [77, 27] on icon at bounding box center [66, 23] width 28 height 27
click at [1456, 35] on div "[EMAIL_ADDRESS][DOMAIN_NAME]" at bounding box center [1386, 25] width 260 height 30
click at [1503, 22] on div at bounding box center [1492, 25] width 47 height 30
click at [714, 207] on div "Unlimited sites & Unlimited visitors" at bounding box center [772, 198] width 231 height 22
click at [676, 351] on div "Publish posts and build email list" at bounding box center [766, 352] width 219 height 22
